Goal: Task Accomplishment & Management: Use online tool/utility

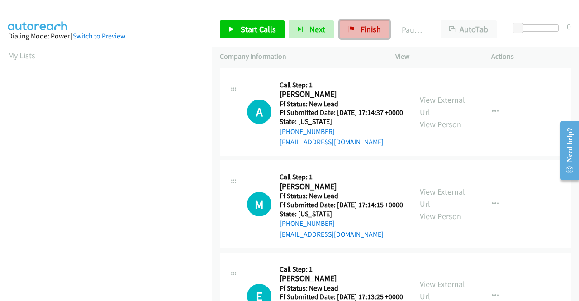
click at [354, 29] on link "Finish" at bounding box center [365, 29] width 50 height 18
click at [519, 167] on td "M Callback Scheduled Call Step: 1 Milton Nassar America/Los_Angeles Ff Status: …" at bounding box center [396, 204] width 368 height 92
click at [525, 158] on td "A Callback Scheduled Call Step: 1 Angela Lynch America/Los_Angeles Ff Status: N…" at bounding box center [396, 112] width 368 height 92
click at [452, 105] on link "View External Url" at bounding box center [442, 106] width 45 height 23
click at [452, 206] on link "View External Url" at bounding box center [442, 197] width 45 height 23
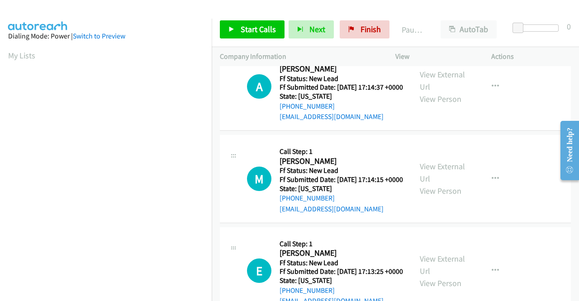
scroll to position [45, 0]
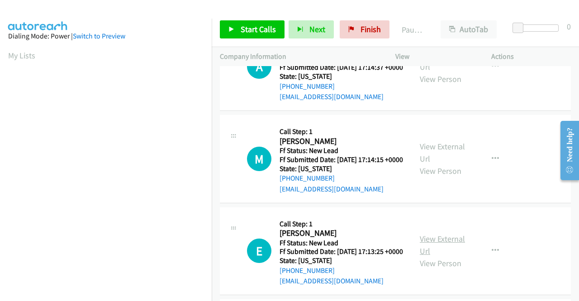
click at [448, 256] on link "View External Url" at bounding box center [442, 245] width 45 height 23
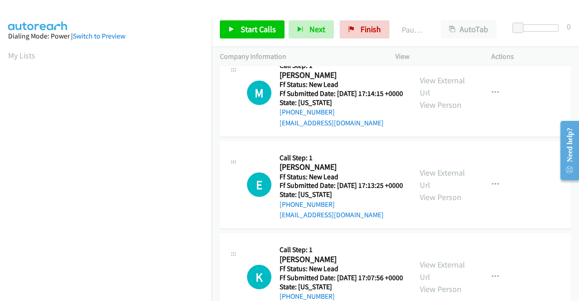
scroll to position [136, 0]
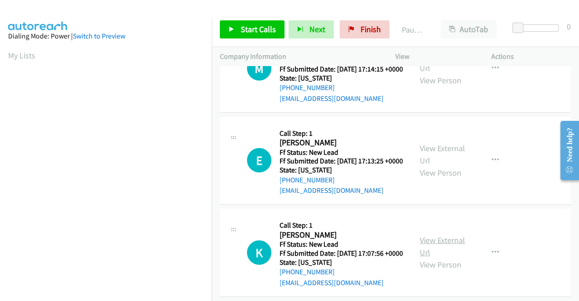
click at [454, 258] on link "View External Url" at bounding box center [442, 246] width 45 height 23
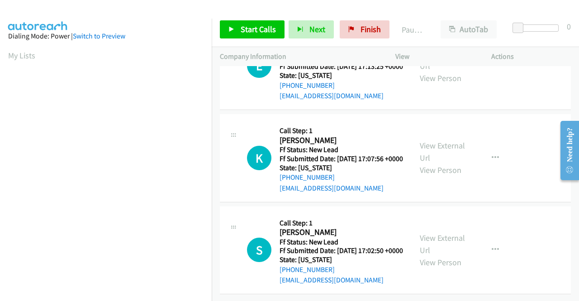
scroll to position [281, 0]
click at [435, 233] on link "View External Url" at bounding box center [442, 244] width 45 height 23
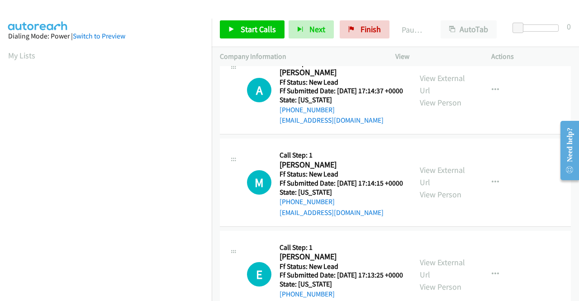
scroll to position [0, 0]
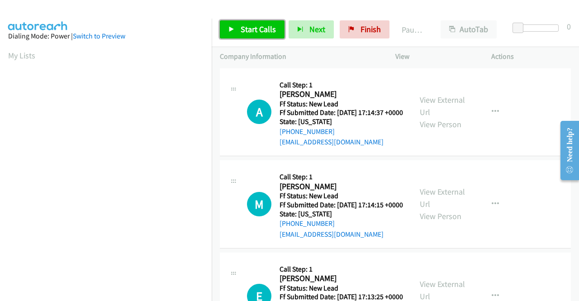
click at [258, 25] on span "Start Calls" at bounding box center [258, 29] width 35 height 10
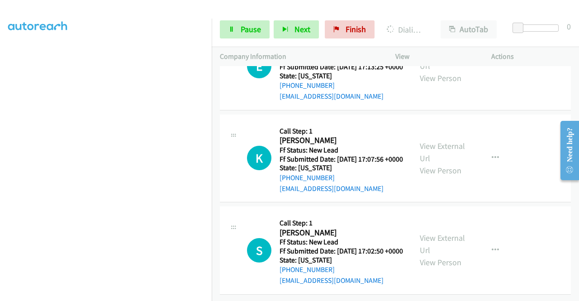
scroll to position [300, 0]
click at [533, 188] on td "K Callback Scheduled Call Step: 1 Kayode Ayorinde America/Chicago Ff Status: Ne…" at bounding box center [396, 158] width 368 height 92
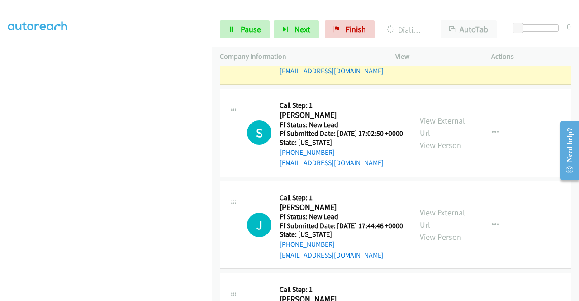
scroll to position [450, 0]
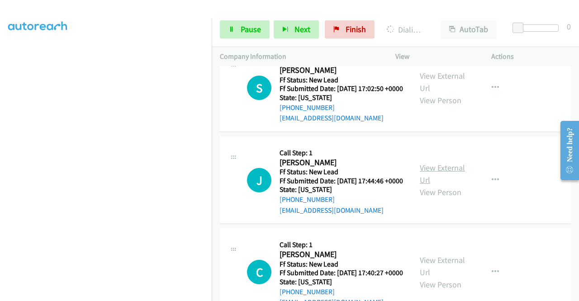
click at [436, 185] on link "View External Url" at bounding box center [442, 173] width 45 height 23
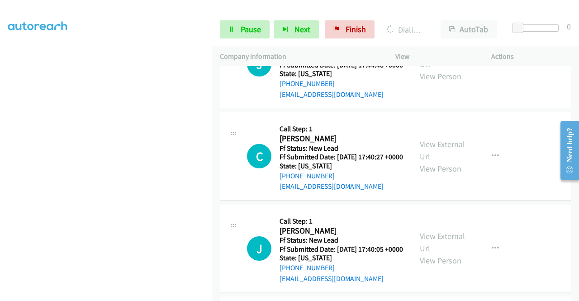
scroll to position [586, 0]
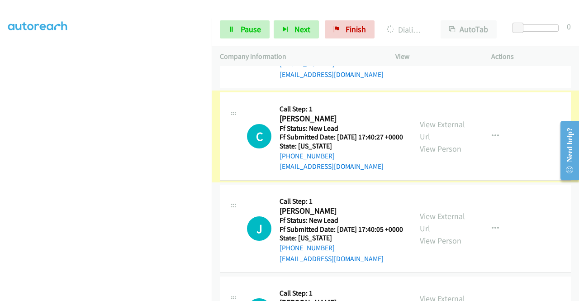
click at [434, 142] on link "View External Url" at bounding box center [442, 130] width 45 height 23
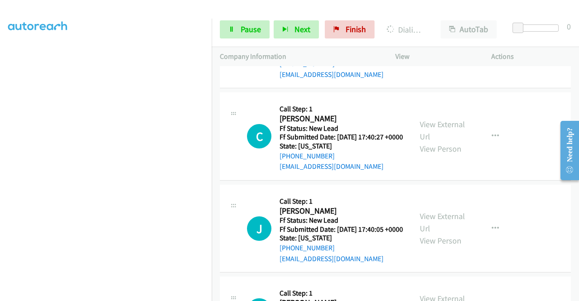
scroll to position [677, 0]
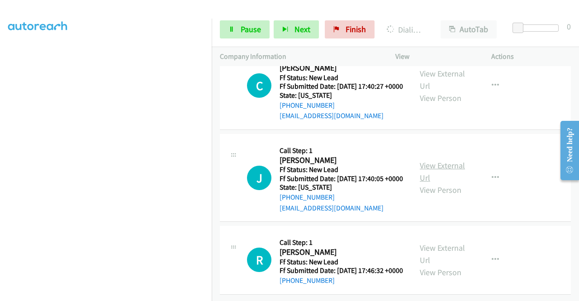
click at [440, 183] on link "View External Url" at bounding box center [442, 171] width 45 height 23
click at [443, 243] on link "View External Url" at bounding box center [442, 254] width 45 height 23
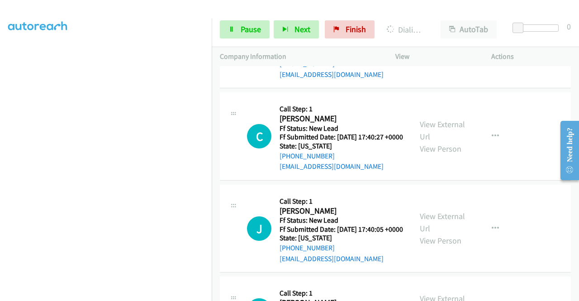
scroll to position [0, 0]
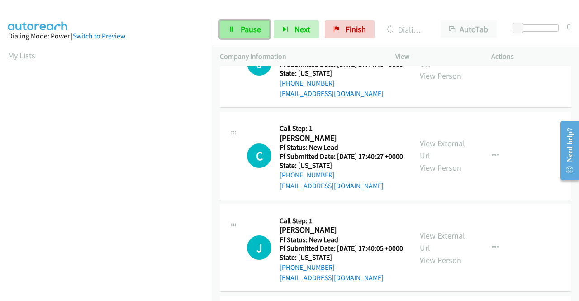
click at [252, 26] on span "Pause" at bounding box center [251, 29] width 20 height 10
click at [343, 8] on div at bounding box center [285, 17] width 571 height 35
click at [255, 31] on span "Pause" at bounding box center [251, 29] width 20 height 10
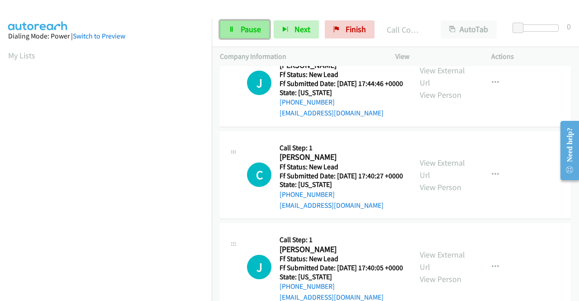
drag, startPoint x: 255, startPoint y: 31, endPoint x: 399, endPoint y: 244, distance: 257.2
click at [255, 31] on span "Pause" at bounding box center [251, 29] width 20 height 10
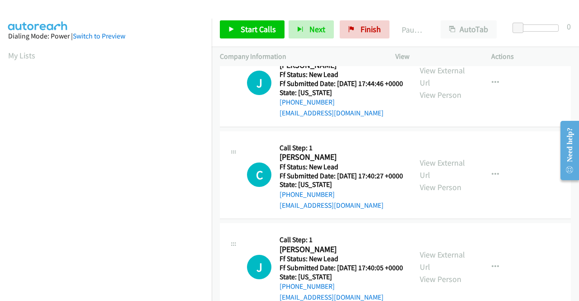
scroll to position [153, 0]
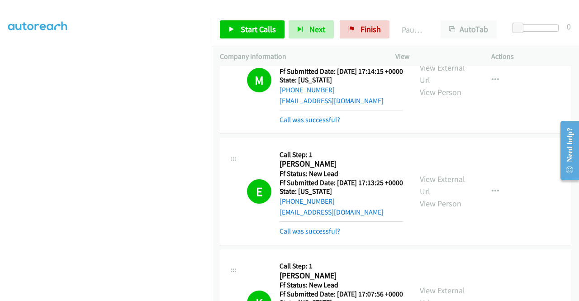
click at [216, 247] on td "E Callback Scheduled Call Step: 1 Esmeralda Ramirez America/Phoenix Ff Status: …" at bounding box center [396, 191] width 368 height 111
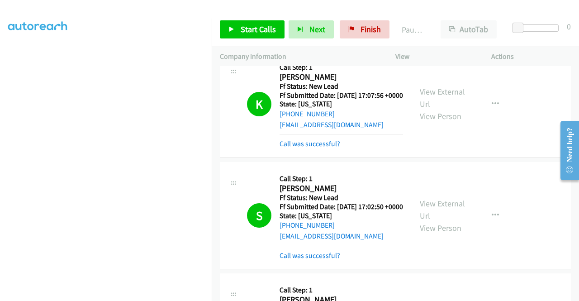
scroll to position [379, 0]
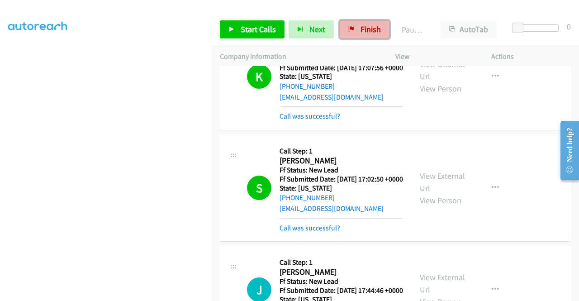
click at [361, 32] on span "Finish" at bounding box center [371, 29] width 20 height 10
